Goal: Transaction & Acquisition: Obtain resource

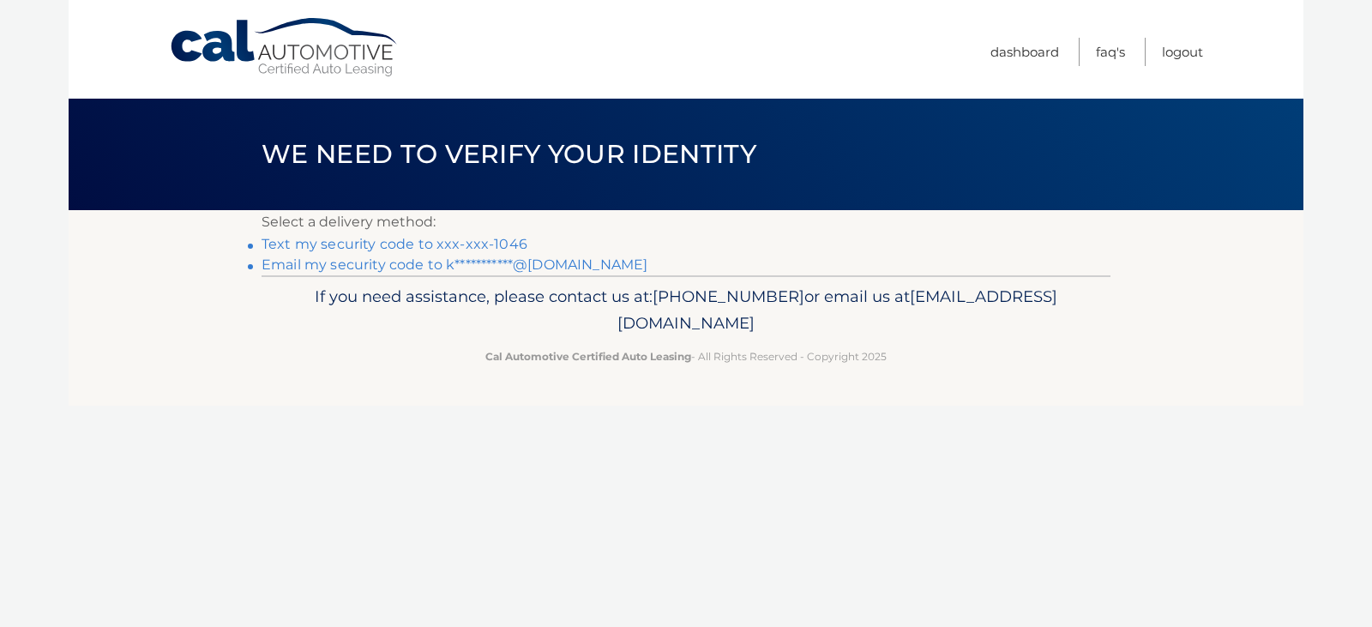
click at [477, 246] on link "Text my security code to xxx-xxx-1046" at bounding box center [394, 244] width 266 height 16
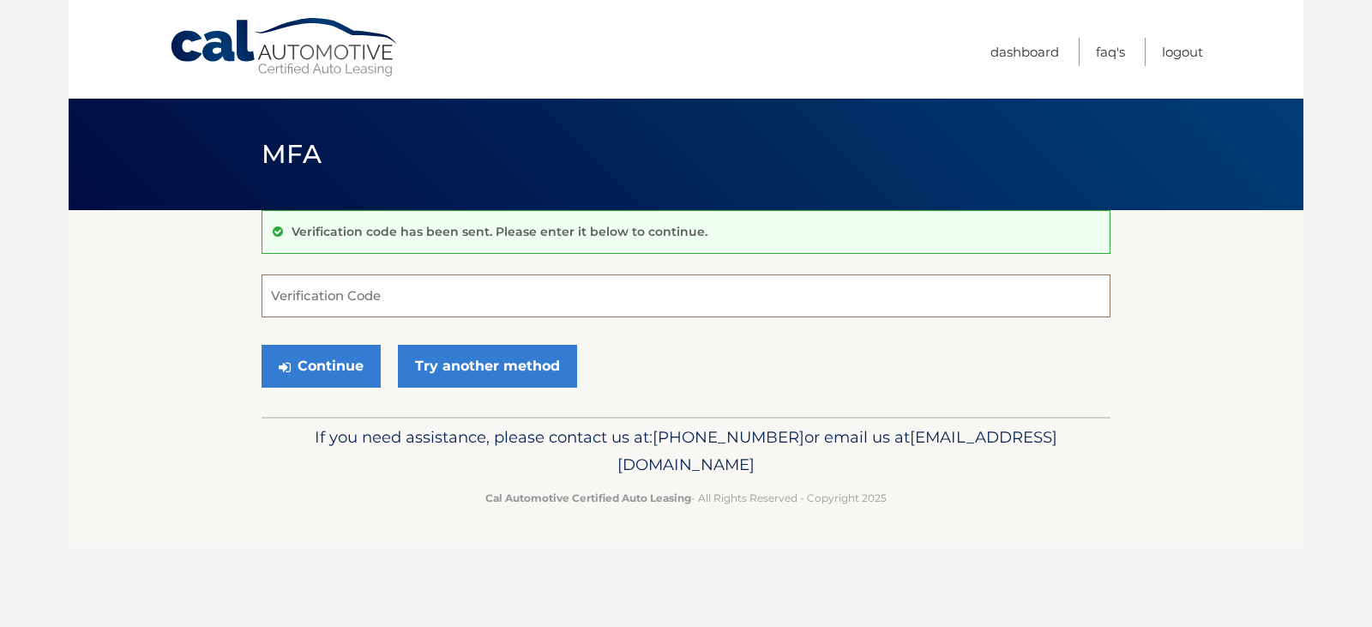
click at [448, 304] on input "Verification Code" at bounding box center [685, 295] width 849 height 43
type input "447595"
click at [332, 358] on button "Continue" at bounding box center [320, 366] width 119 height 43
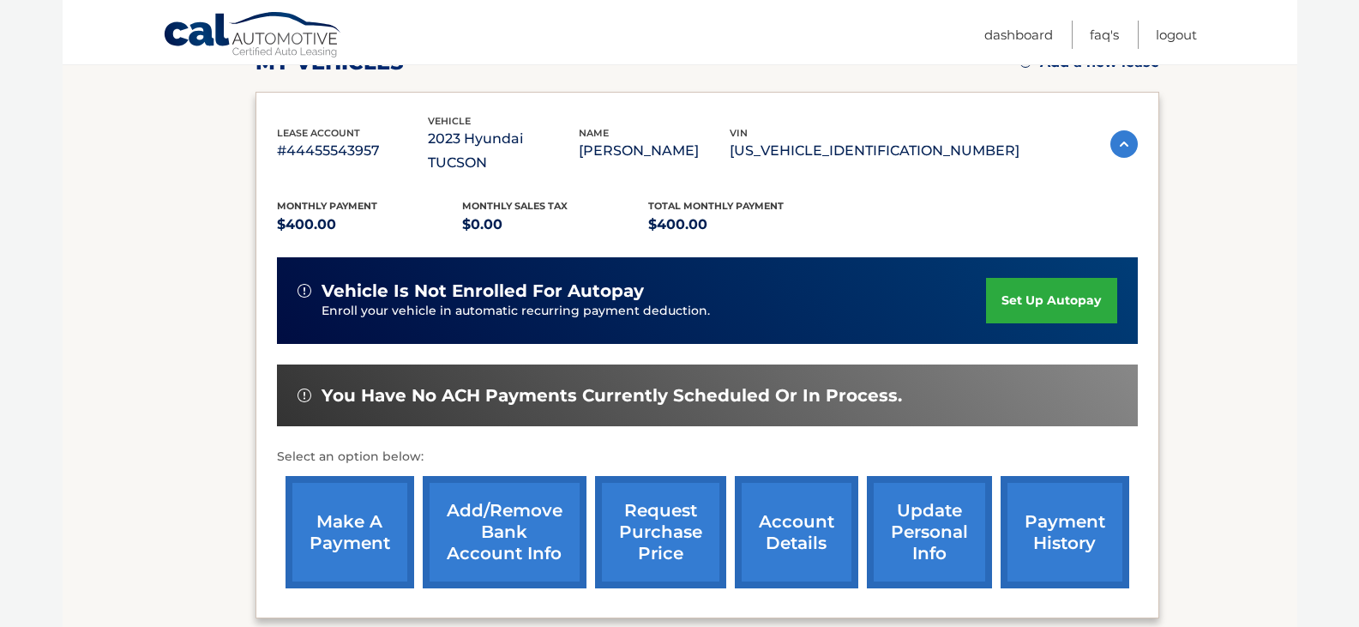
scroll to position [266, 0]
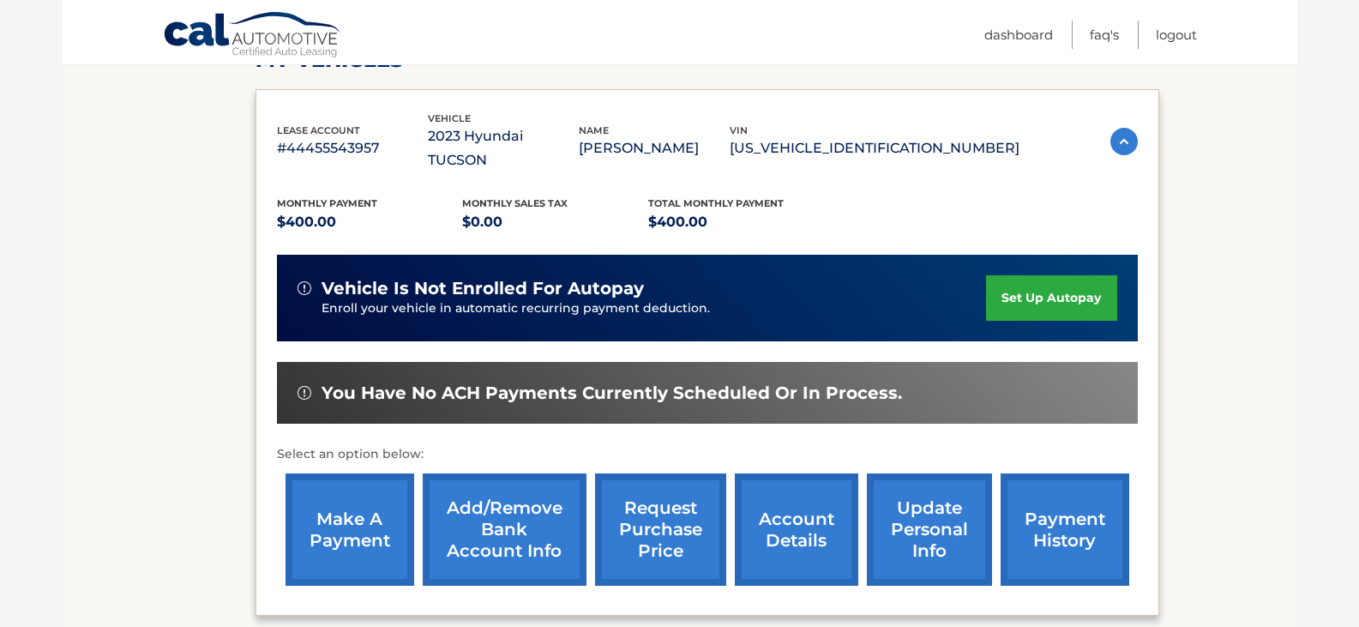
click at [672, 515] on link "request purchase price" at bounding box center [660, 529] width 131 height 112
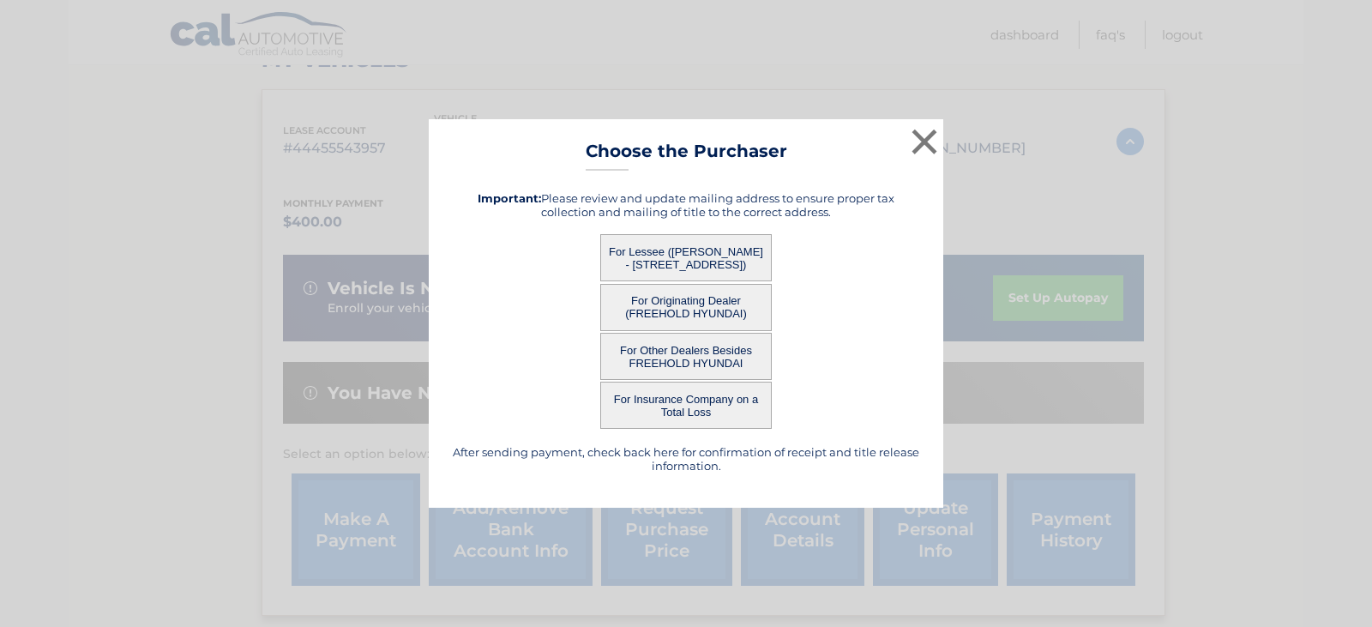
click at [690, 252] on button "For Lessee (DANIEL BERTHIAUME - 754 A DILATUS PLAZA, , MONROE TOWNSHIP, NJ 0883…" at bounding box center [685, 257] width 171 height 47
click at [917, 136] on button "×" at bounding box center [924, 141] width 34 height 34
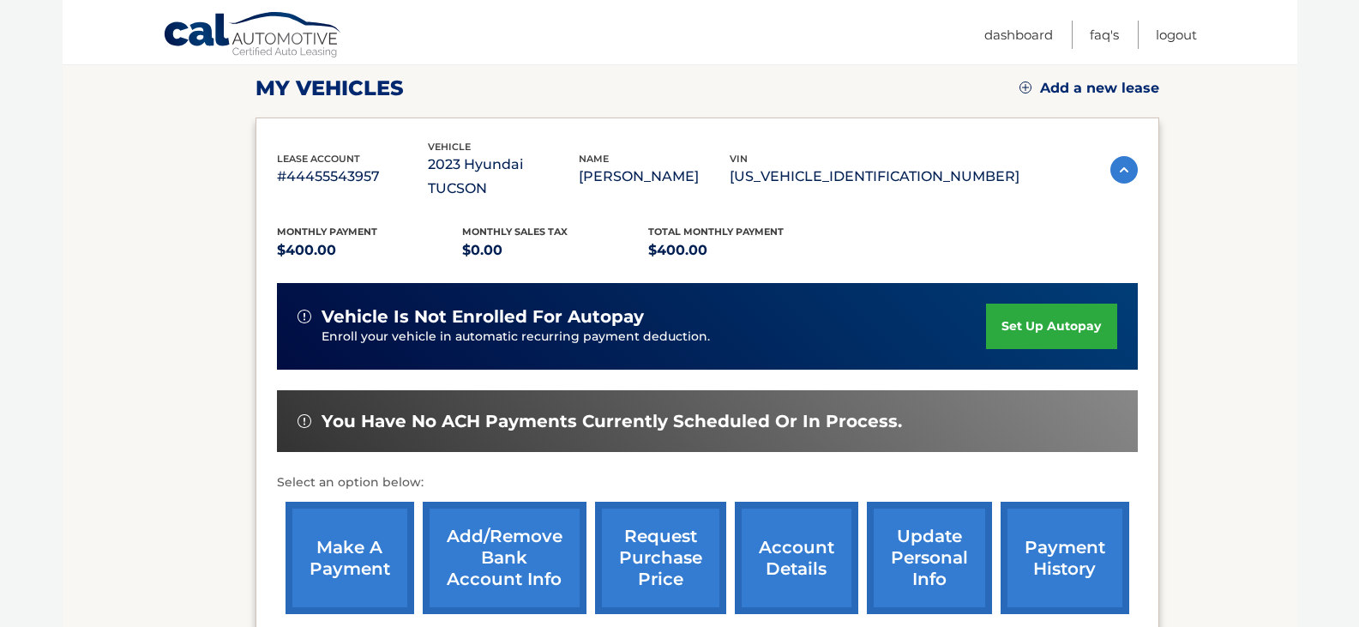
scroll to position [241, 0]
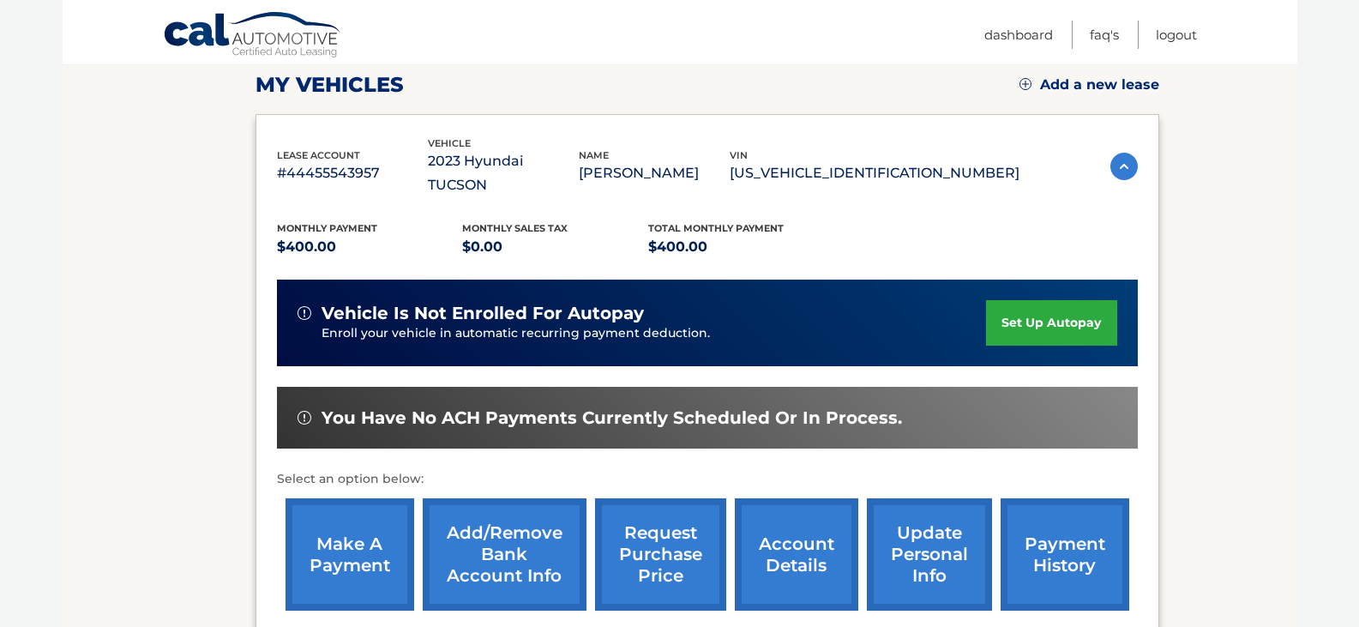
click at [1294, 219] on section "You are registered for this site, but you haven't enrolled in online payments. …" at bounding box center [680, 330] width 1234 height 723
click at [665, 513] on link "request purchase price" at bounding box center [660, 554] width 131 height 112
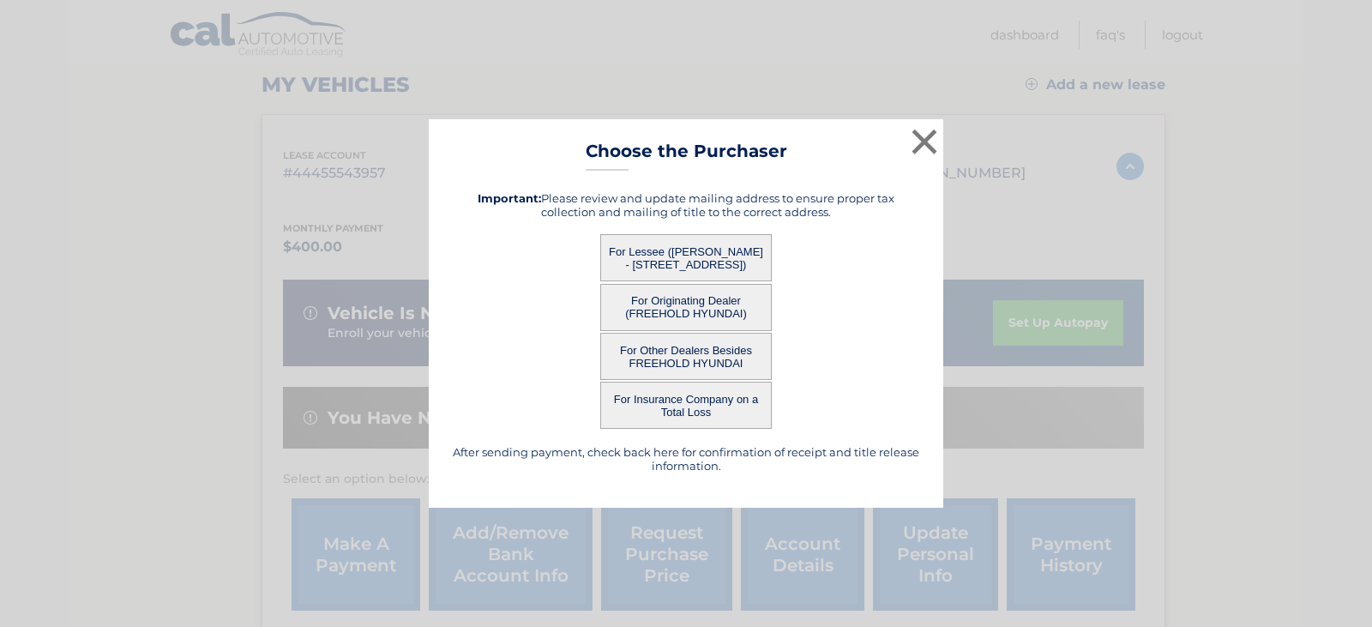
click at [668, 260] on button "For Lessee (DANIEL BERTHIAUME - 754 A DILATUS PLAZA, , MONROE TOWNSHIP, NJ 0883…" at bounding box center [685, 257] width 171 height 47
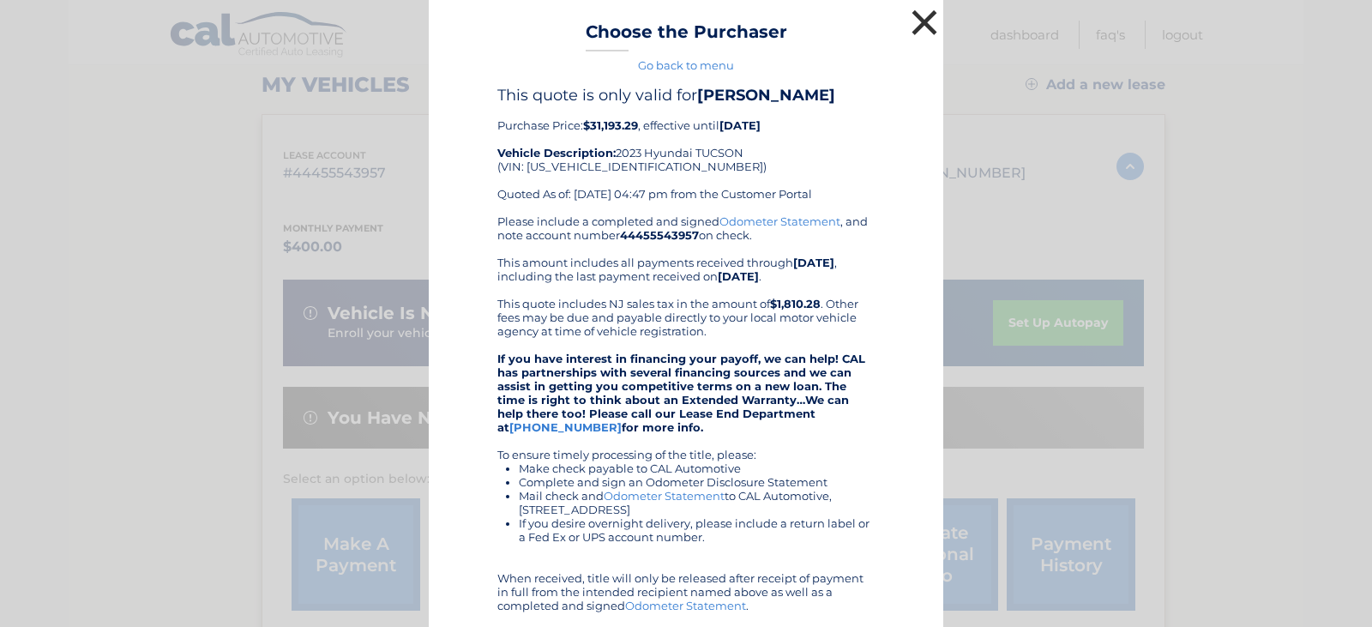
click at [916, 10] on button "×" at bounding box center [924, 22] width 34 height 34
